Goal: Find specific page/section: Find specific page/section

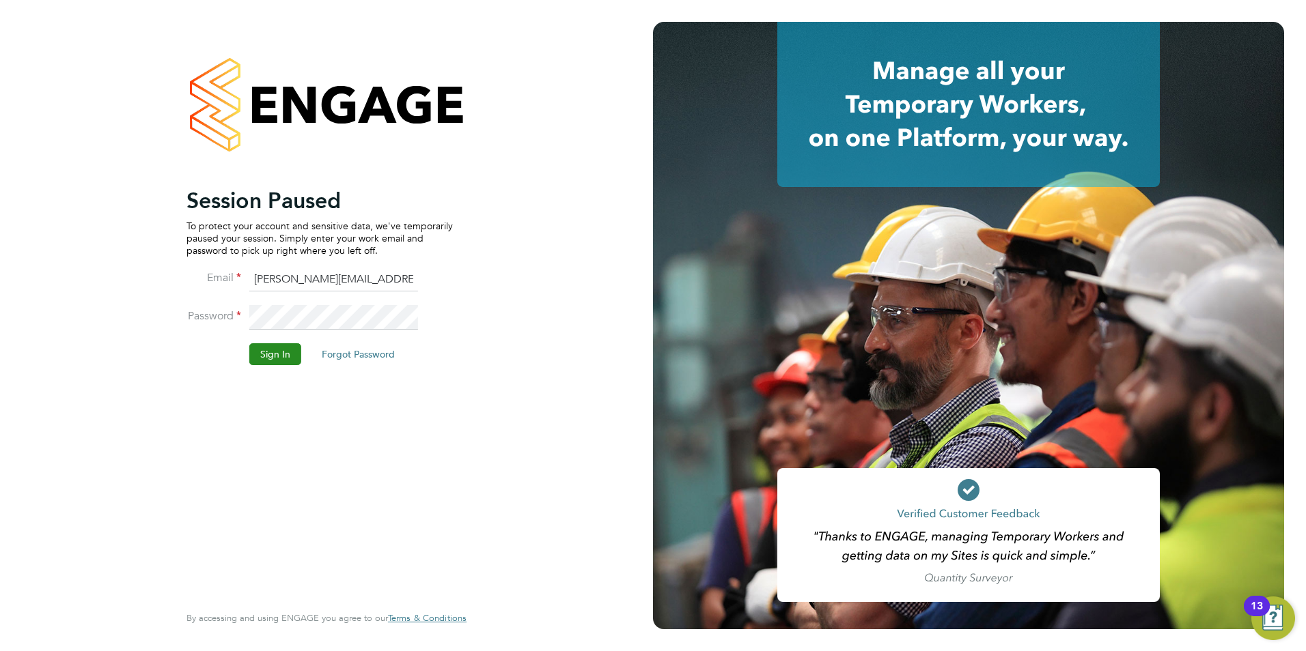
click at [256, 343] on button "Sign In" at bounding box center [275, 354] width 52 height 22
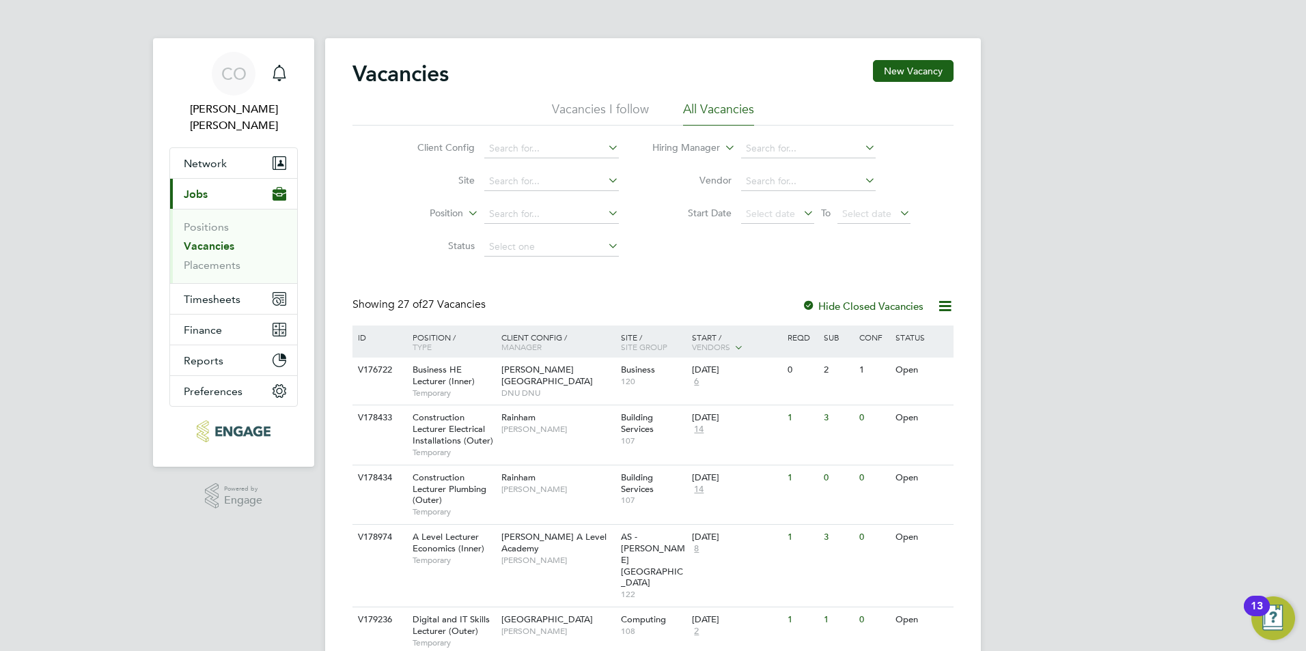
click at [749, 115] on li "All Vacancies" at bounding box center [718, 113] width 71 height 25
click at [604, 107] on li "Vacancies I follow" at bounding box center [600, 113] width 97 height 25
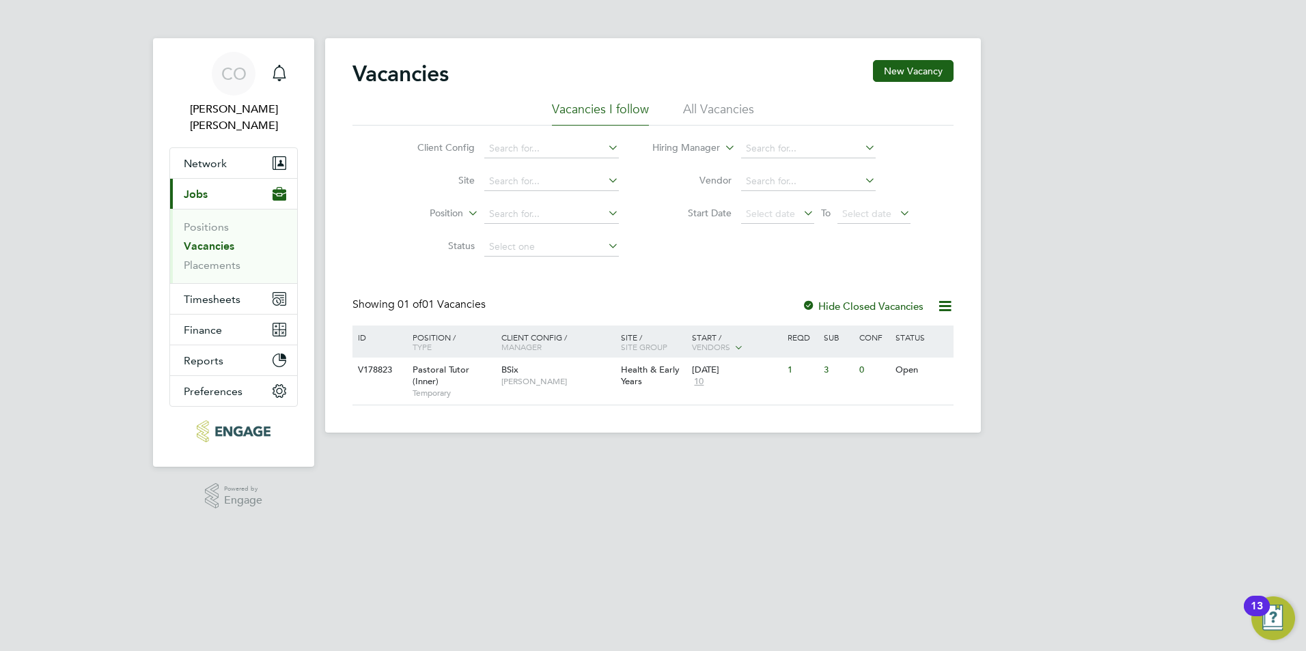
click at [604, 107] on li "Vacancies I follow" at bounding box center [600, 113] width 97 height 25
click at [551, 391] on div "BSix Emma Wood" at bounding box center [557, 376] width 119 height 36
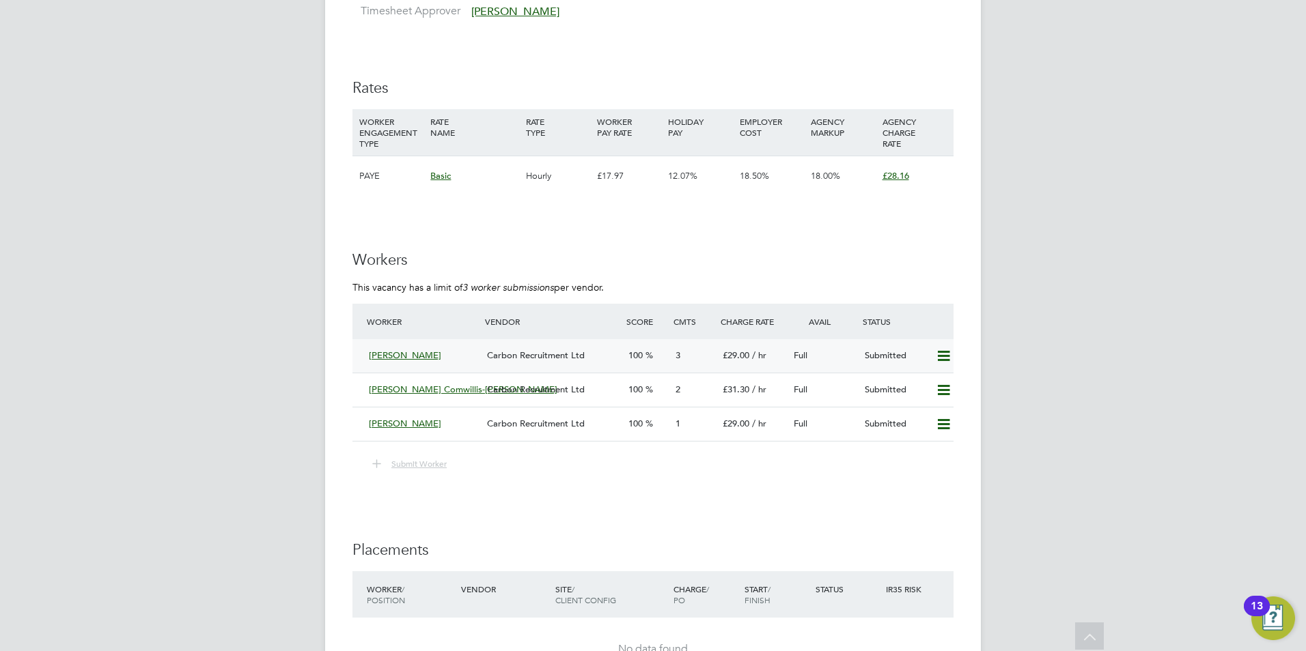
click at [405, 351] on span "Arisha Khan" at bounding box center [405, 356] width 72 height 12
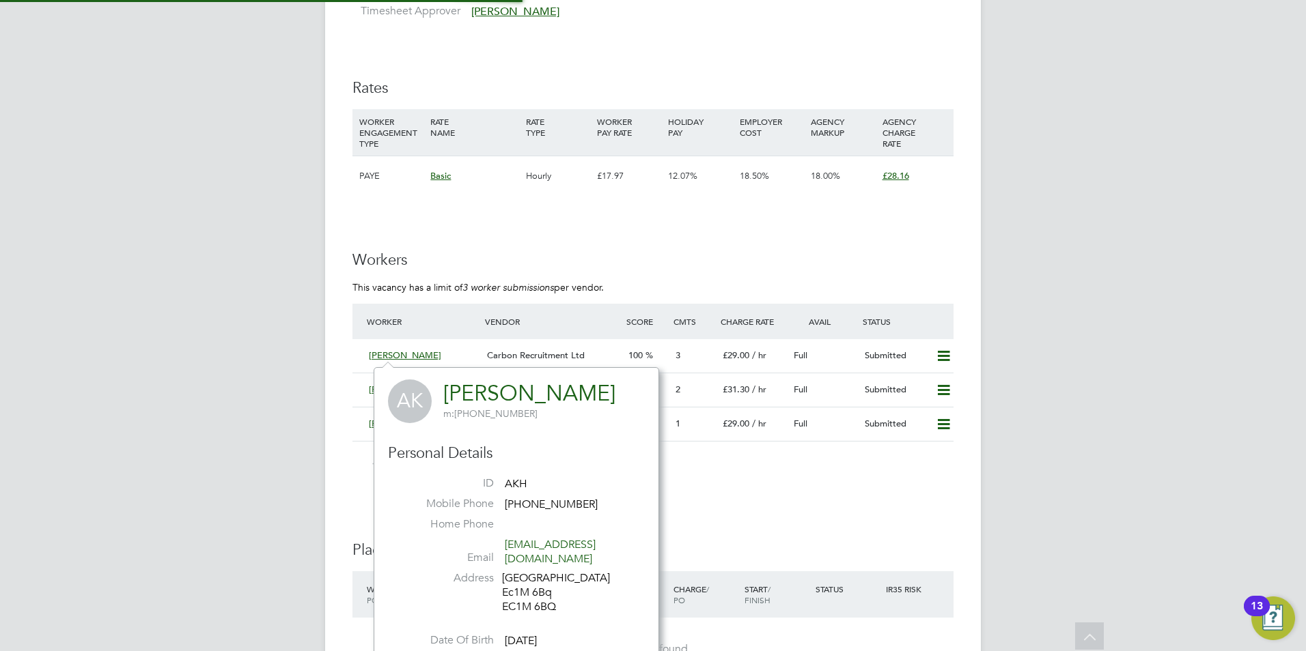
scroll to position [346, 285]
